Goal: Check status: Check status

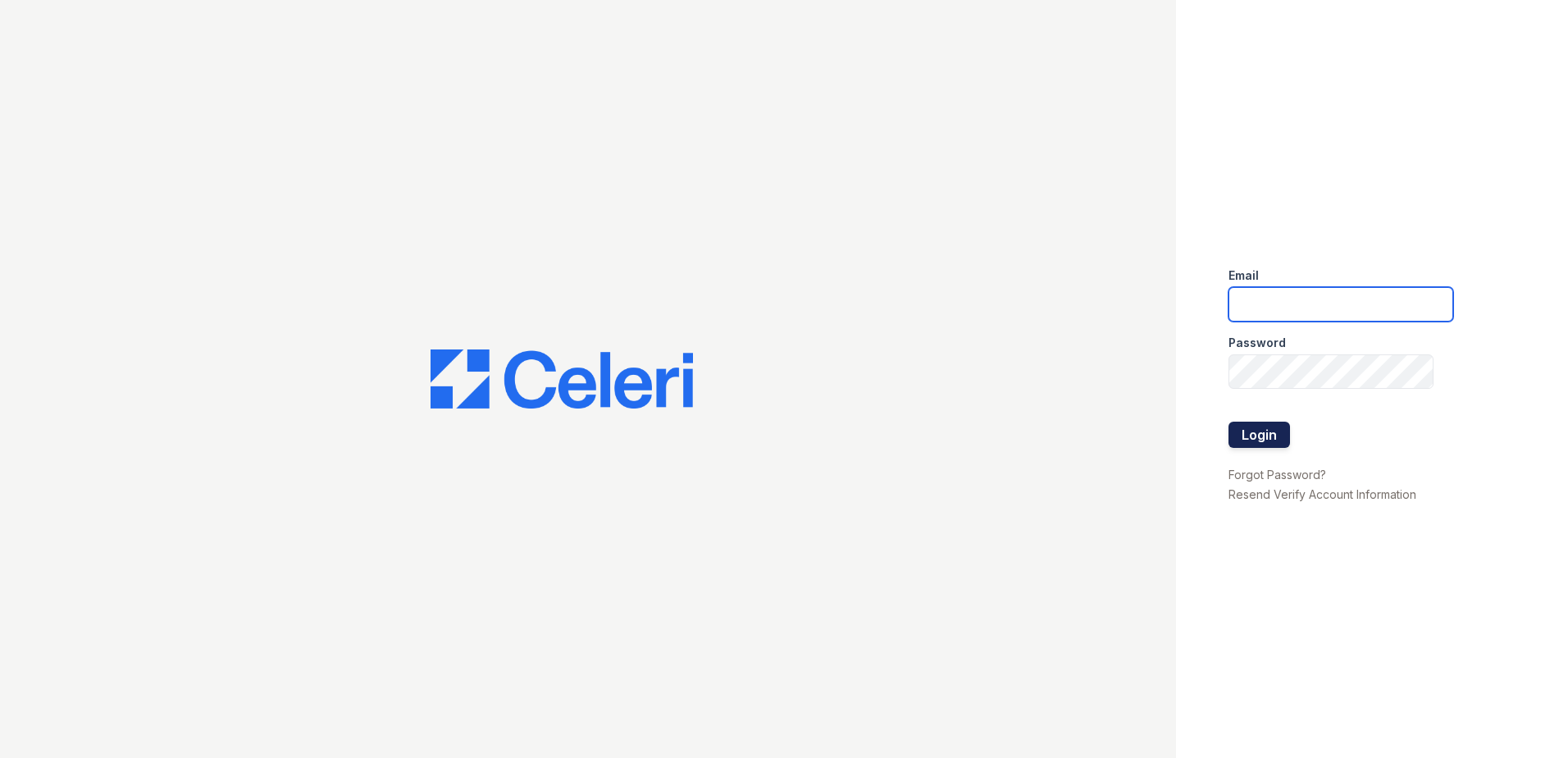
type input "[EMAIL_ADDRESS][DOMAIN_NAME]"
click at [1252, 442] on button "Login" at bounding box center [1259, 435] width 61 height 26
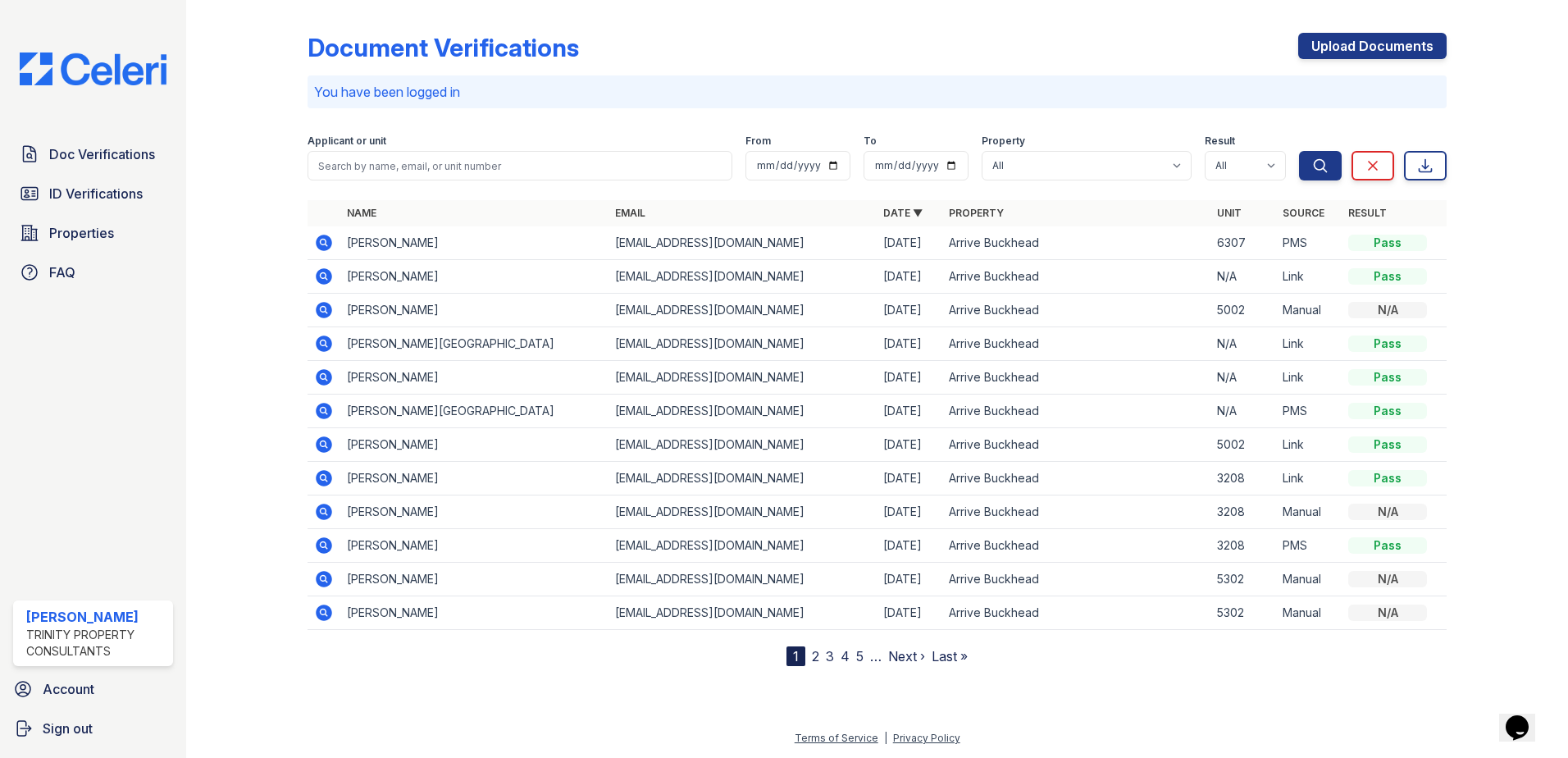
click at [315, 315] on icon at bounding box center [324, 310] width 20 height 20
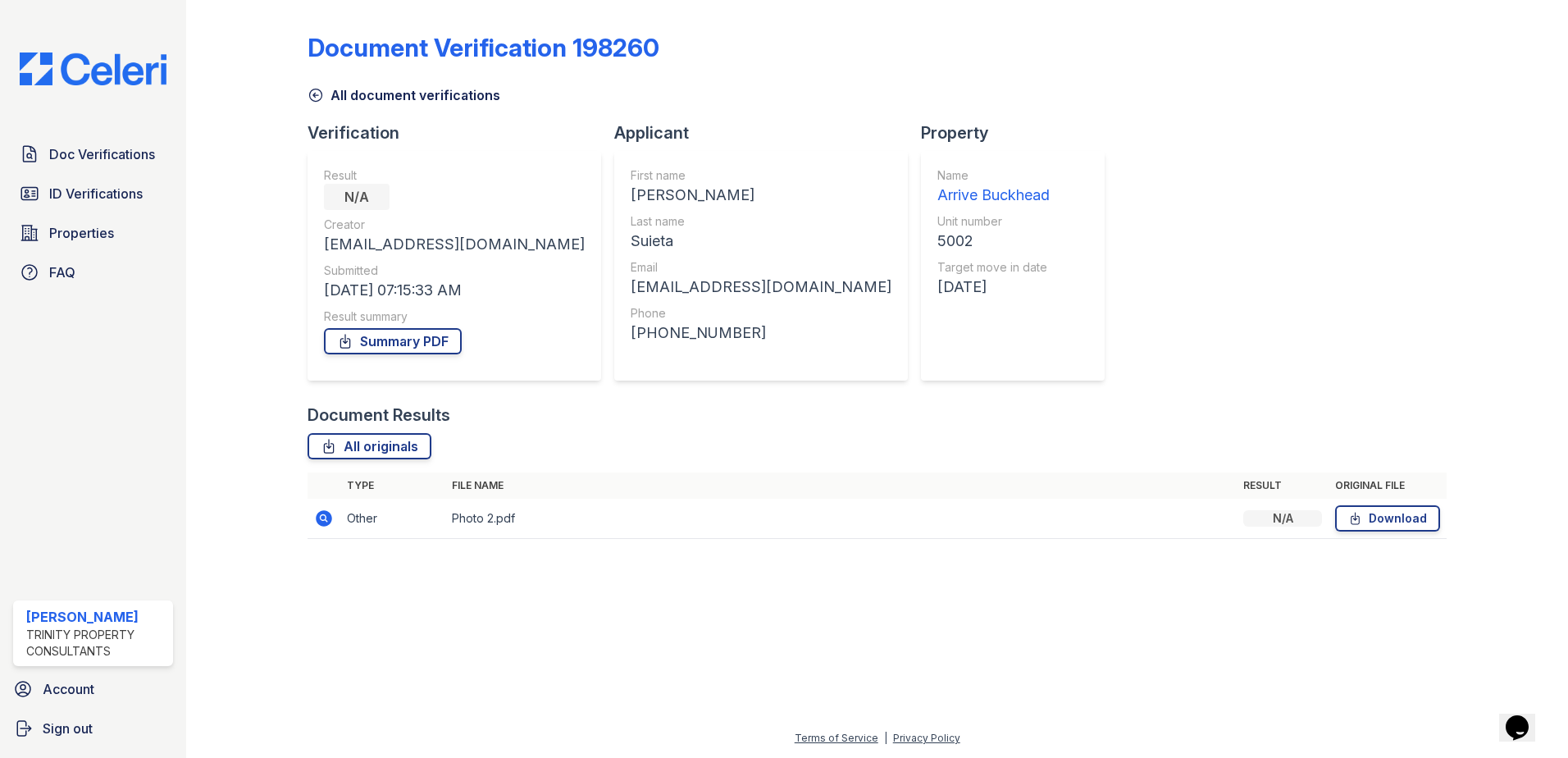
click at [321, 516] on icon at bounding box center [322, 517] width 4 height 4
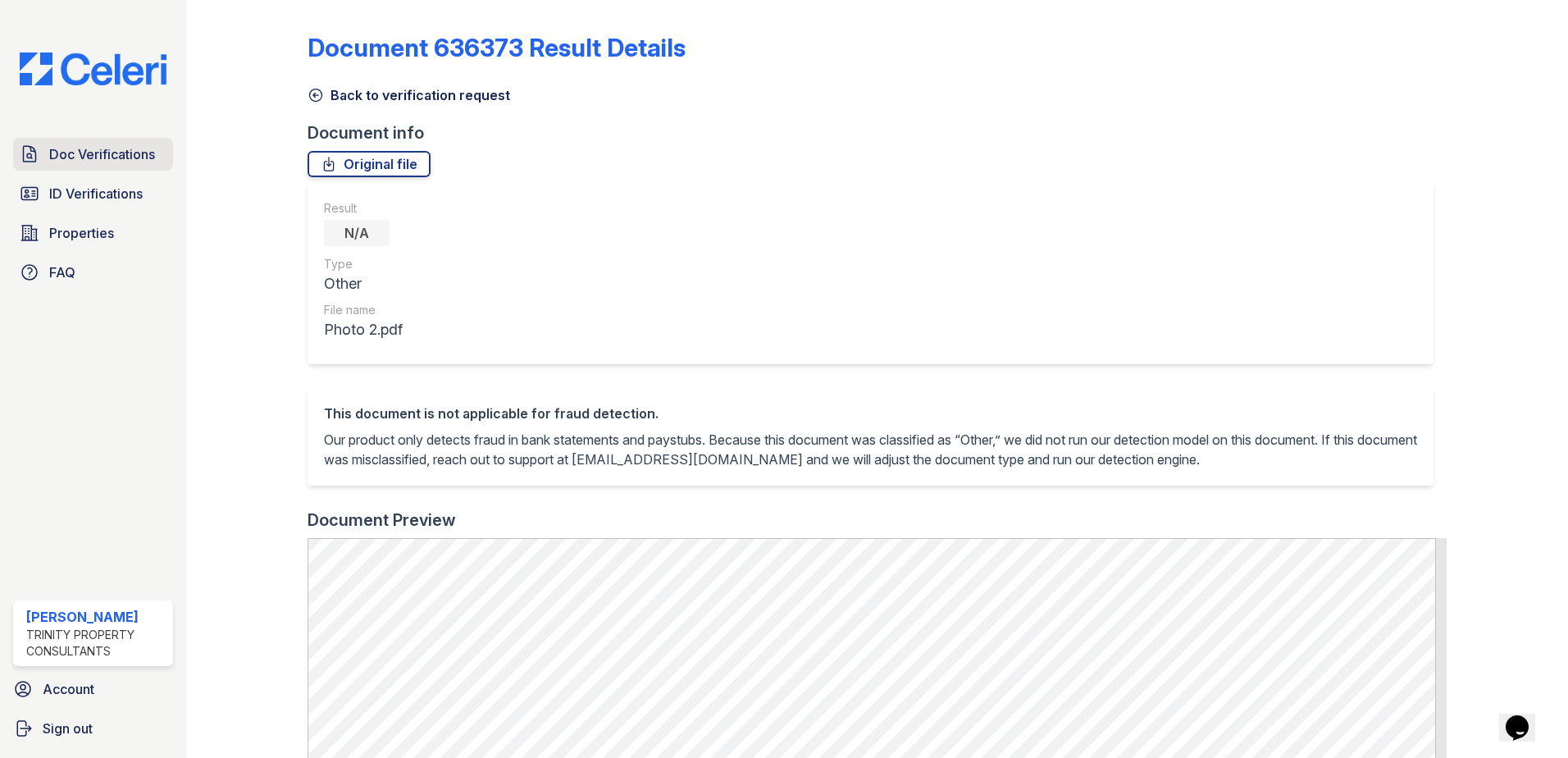
click at [153, 169] on link "Doc Verifications" at bounding box center [93, 155] width 160 height 33
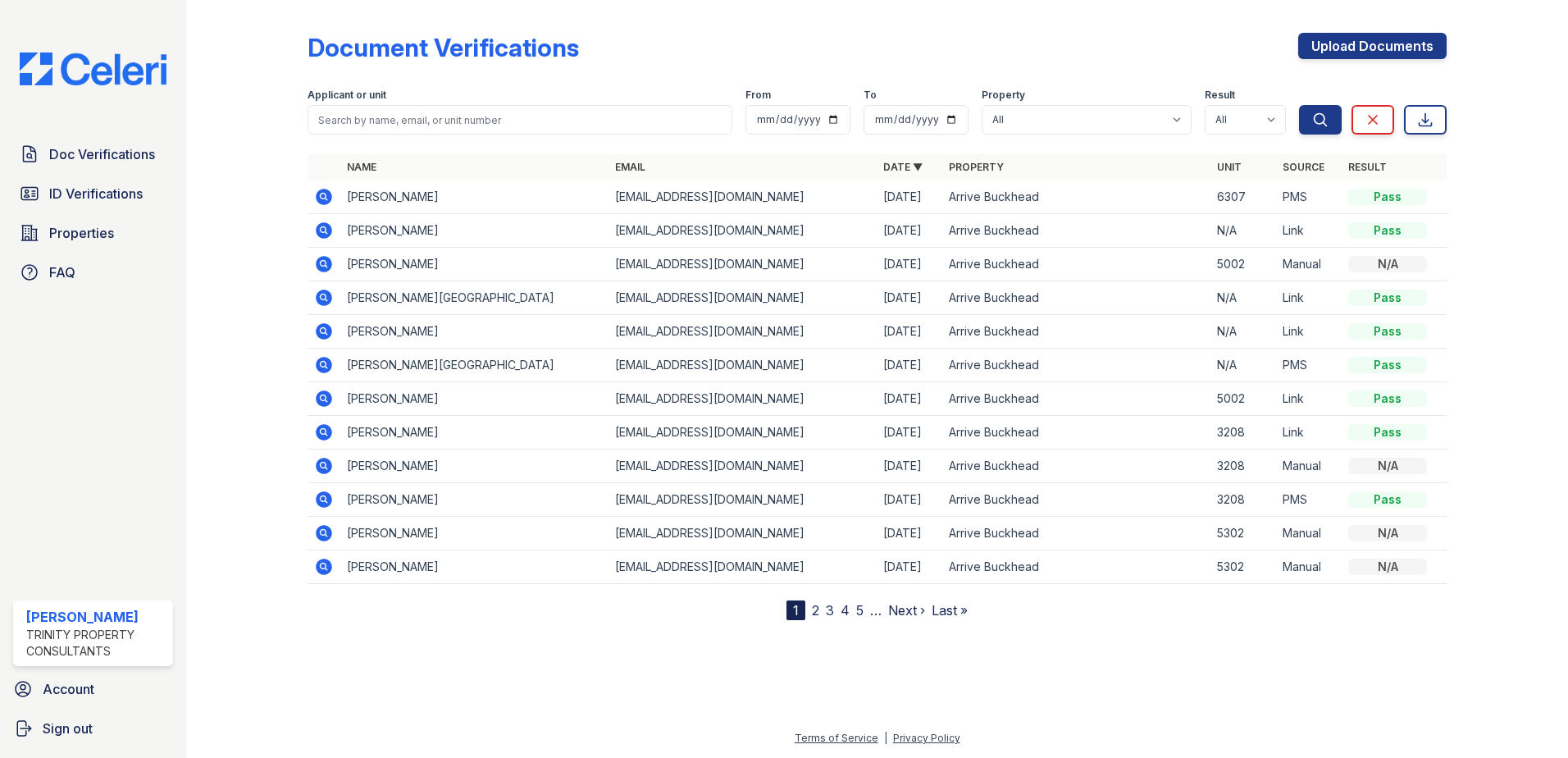
click at [325, 401] on icon at bounding box center [323, 398] width 17 height 17
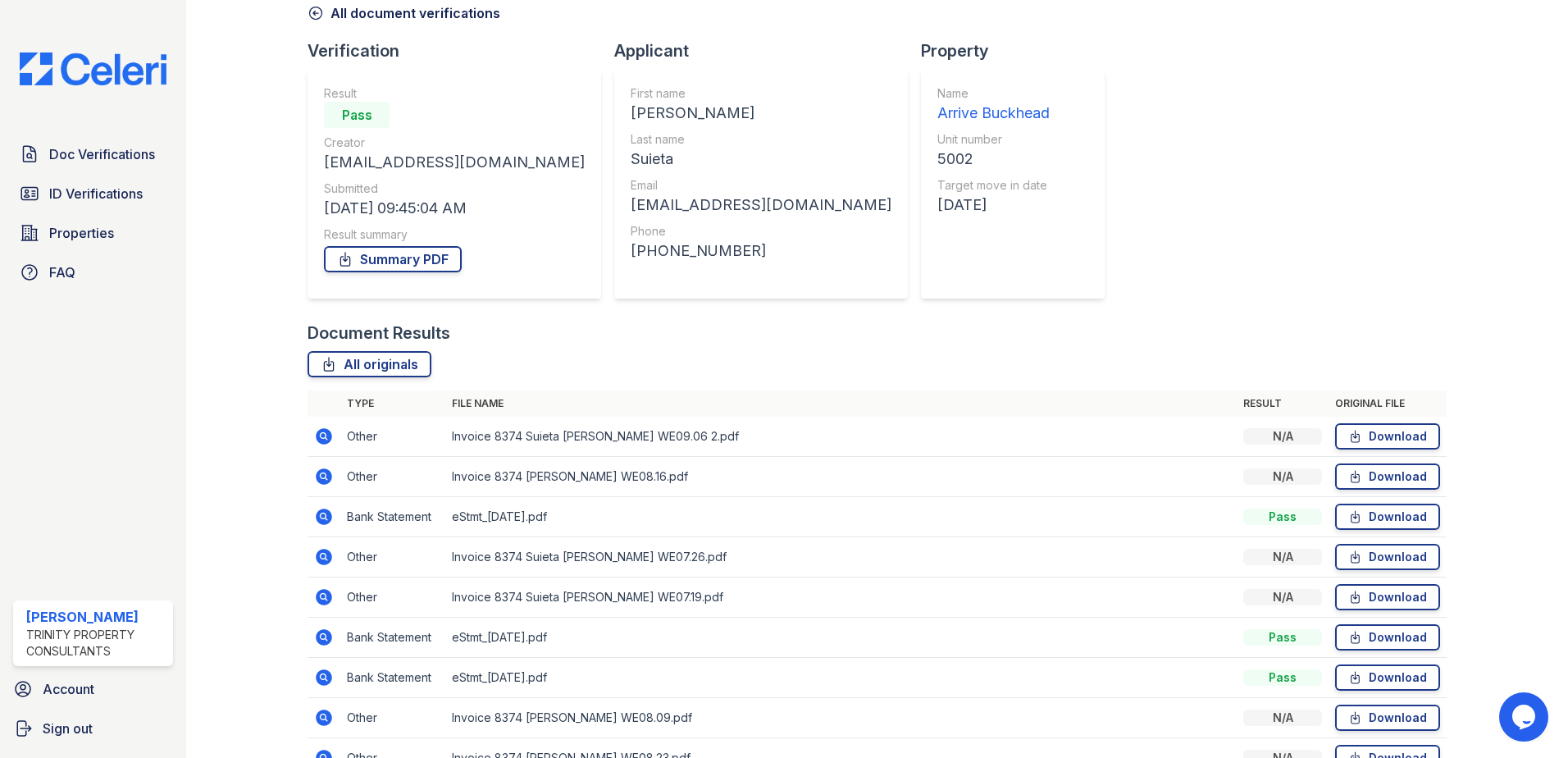
scroll to position [246, 0]
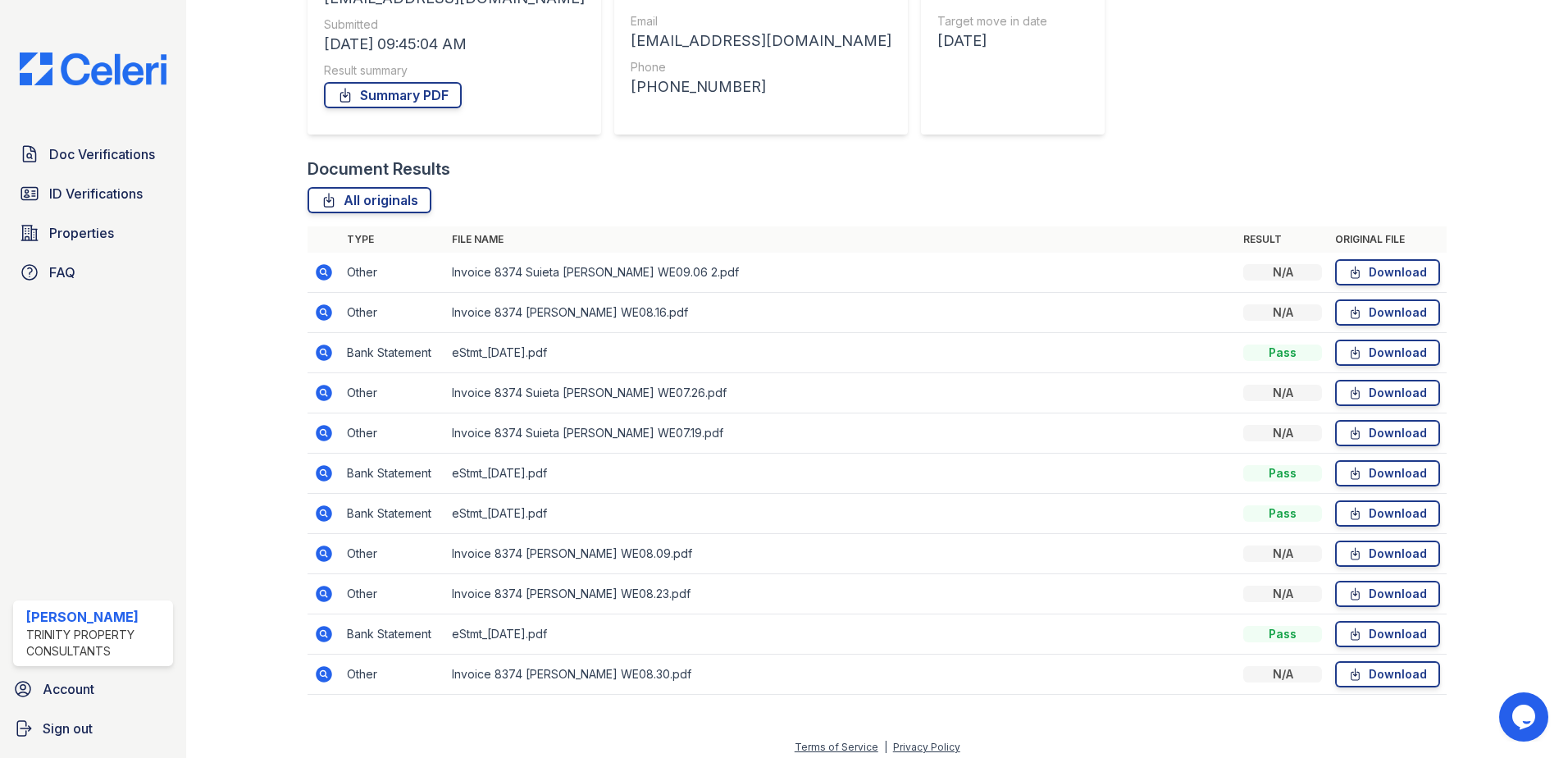
click at [328, 472] on icon at bounding box center [323, 472] width 17 height 17
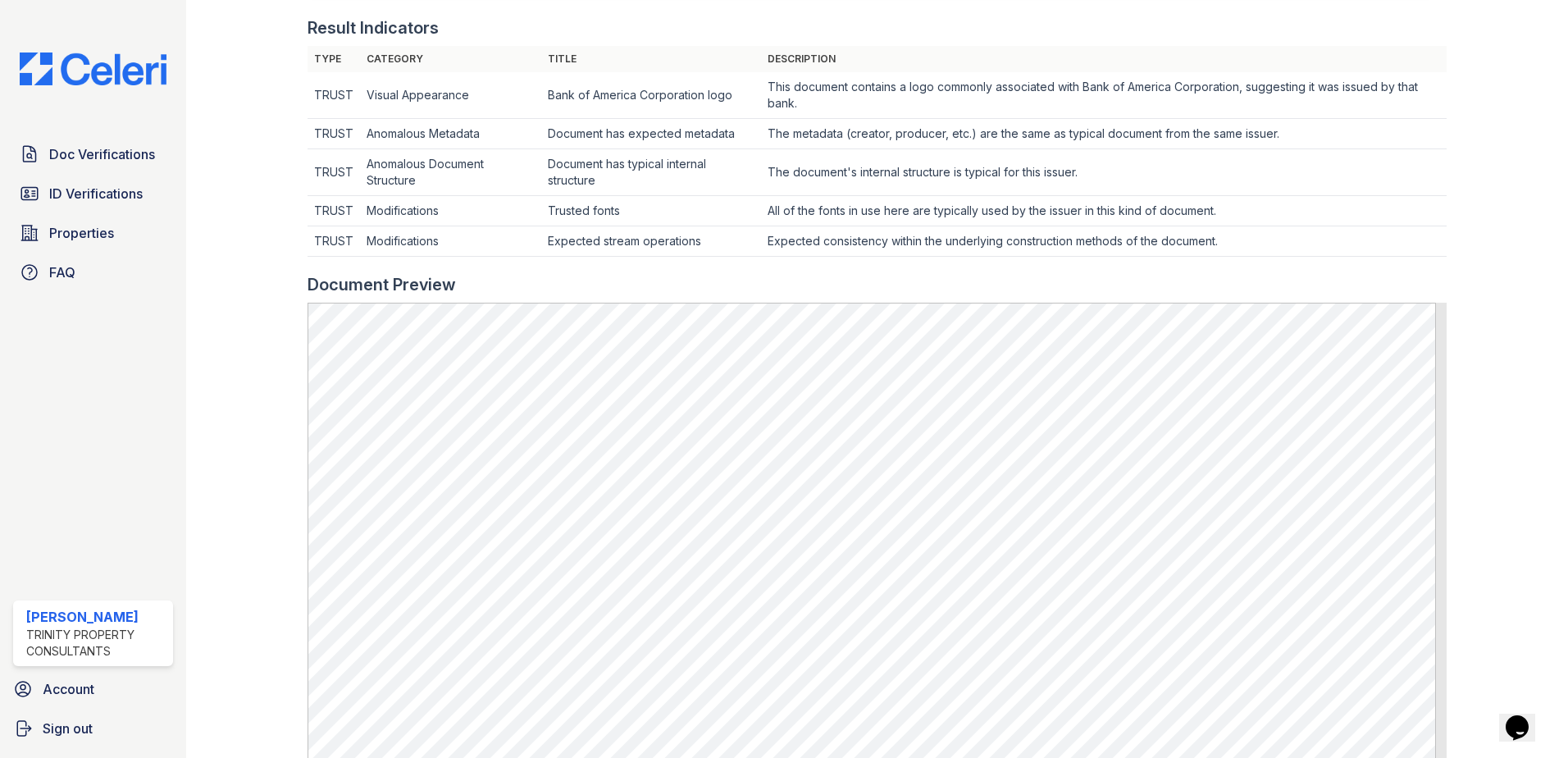
scroll to position [656, 0]
